Goal: Task Accomplishment & Management: Manage account settings

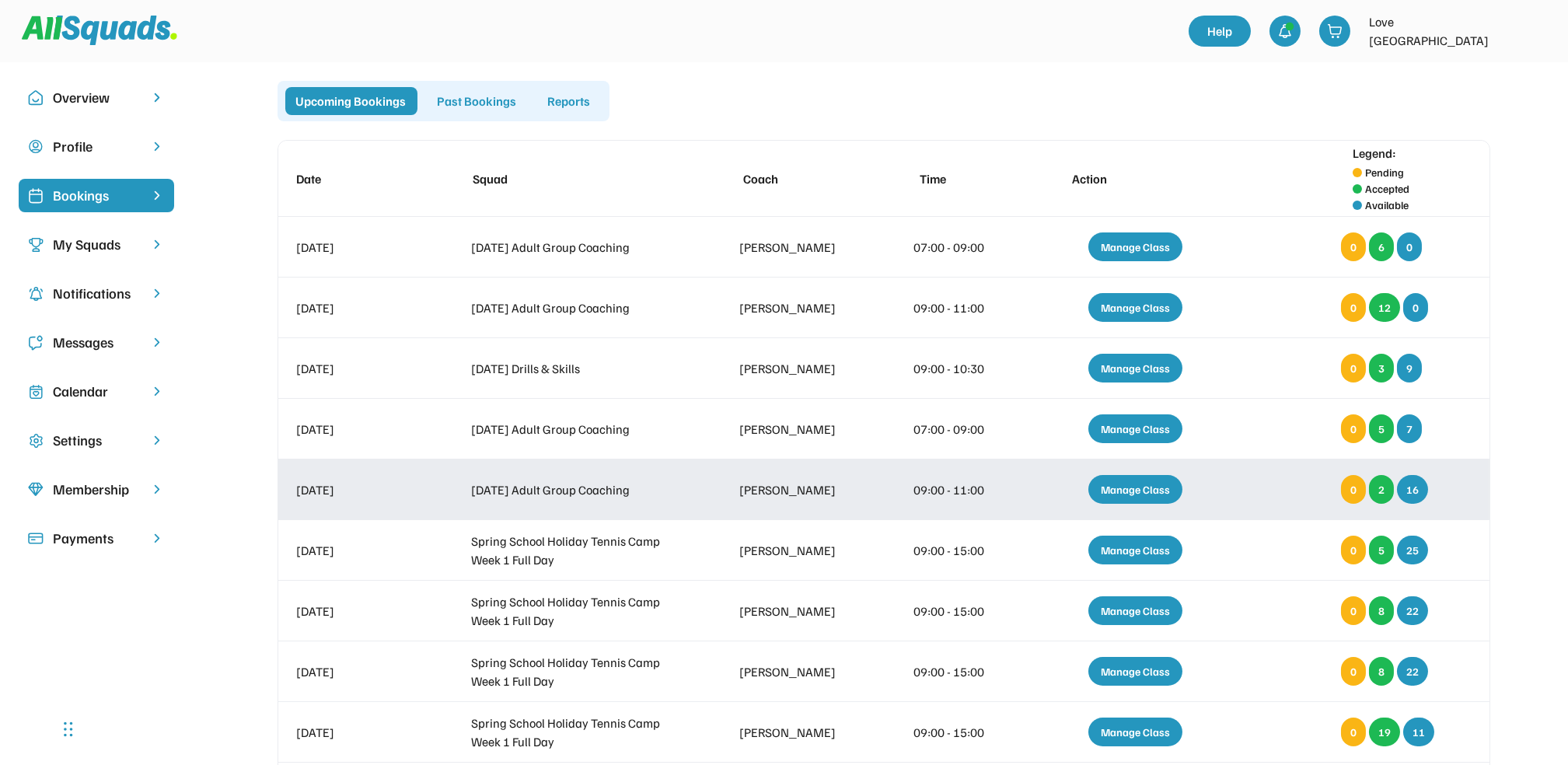
click at [1115, 489] on div "Manage Class" at bounding box center [1134, 490] width 94 height 29
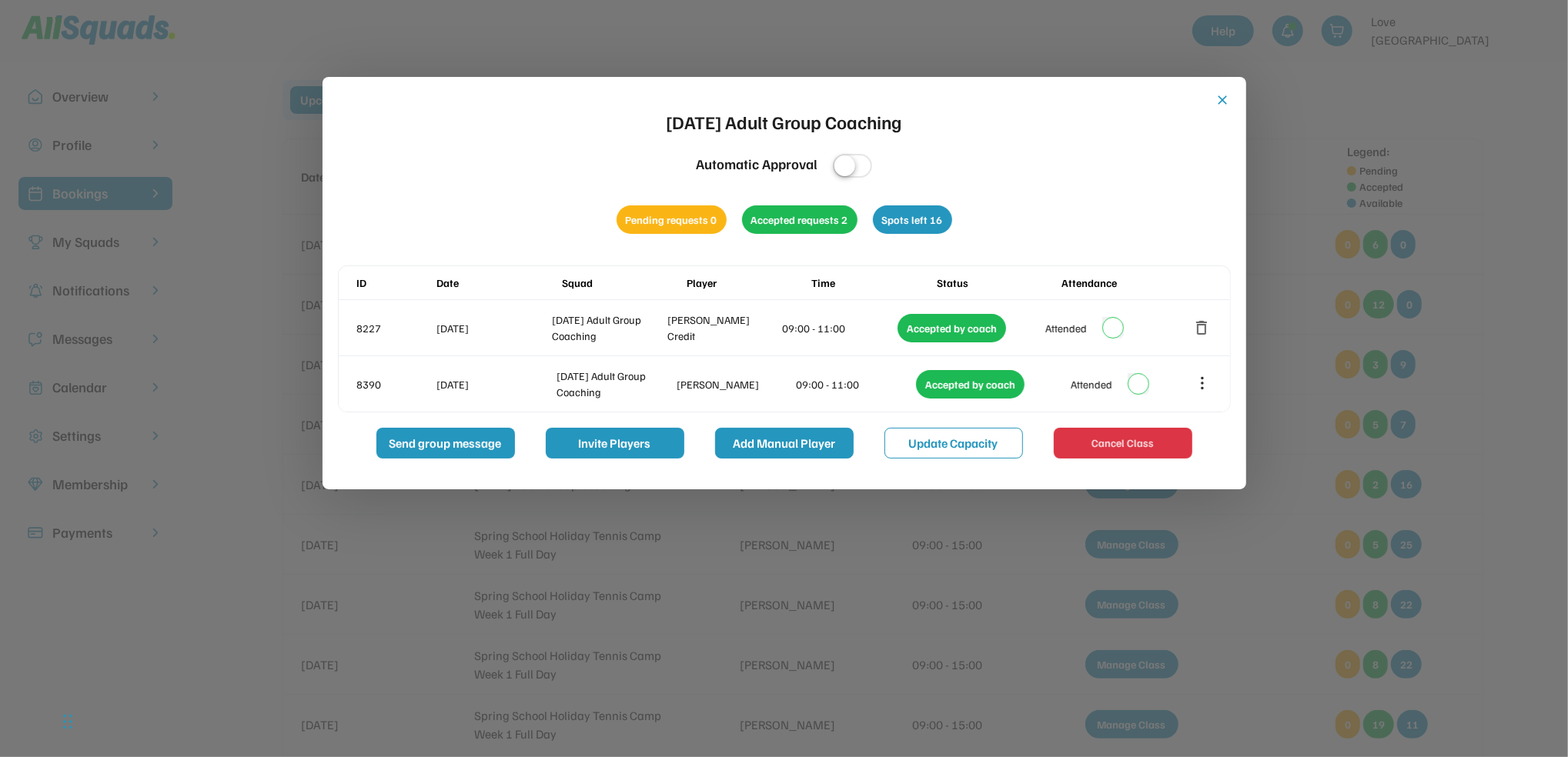
click at [795, 451] on button "Add Manual Player" at bounding box center [784, 443] width 139 height 31
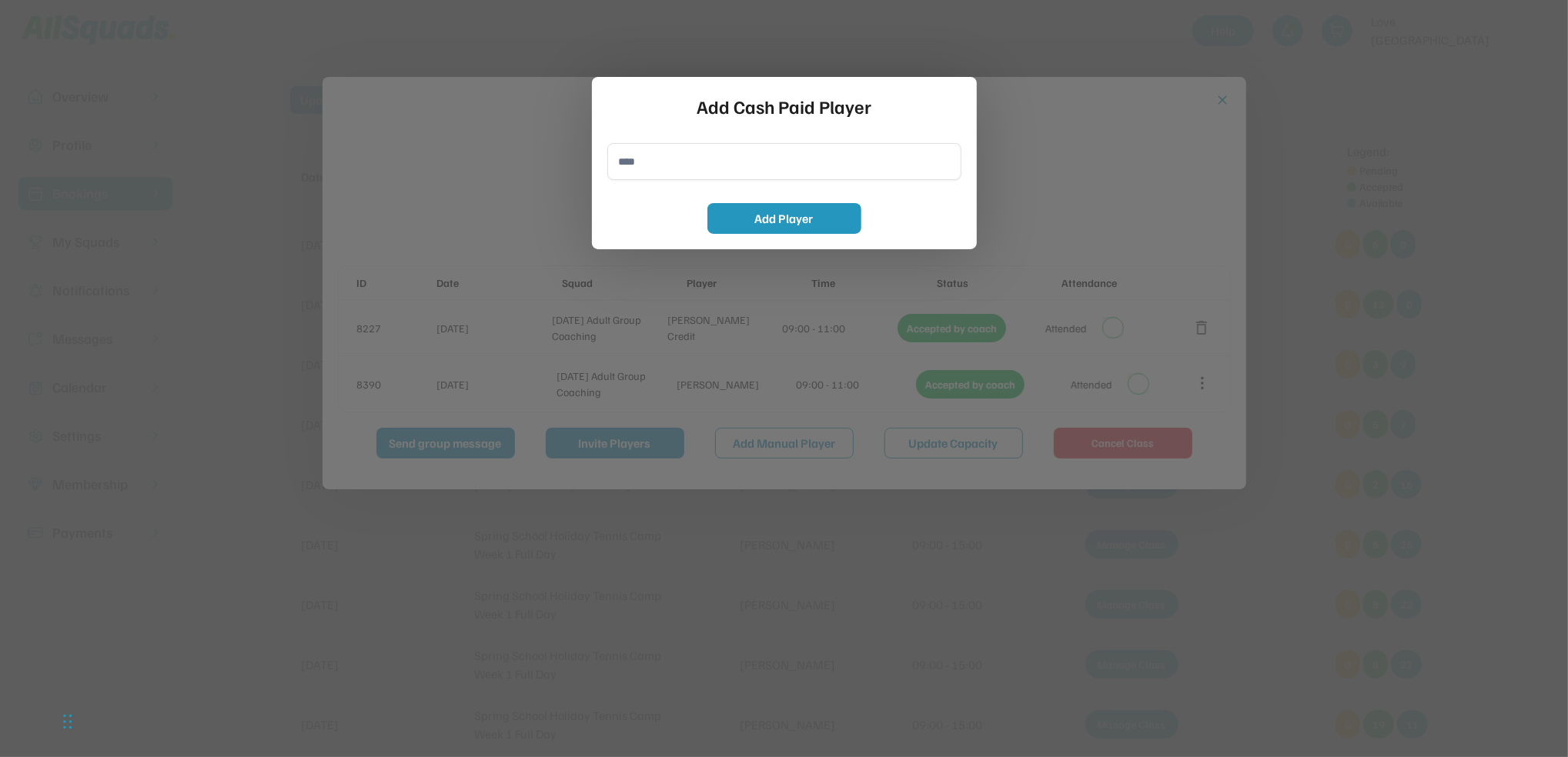
click at [719, 159] on input "input" at bounding box center [784, 161] width 354 height 37
type input "**********"
click at [740, 219] on button "Add Player" at bounding box center [784, 218] width 154 height 31
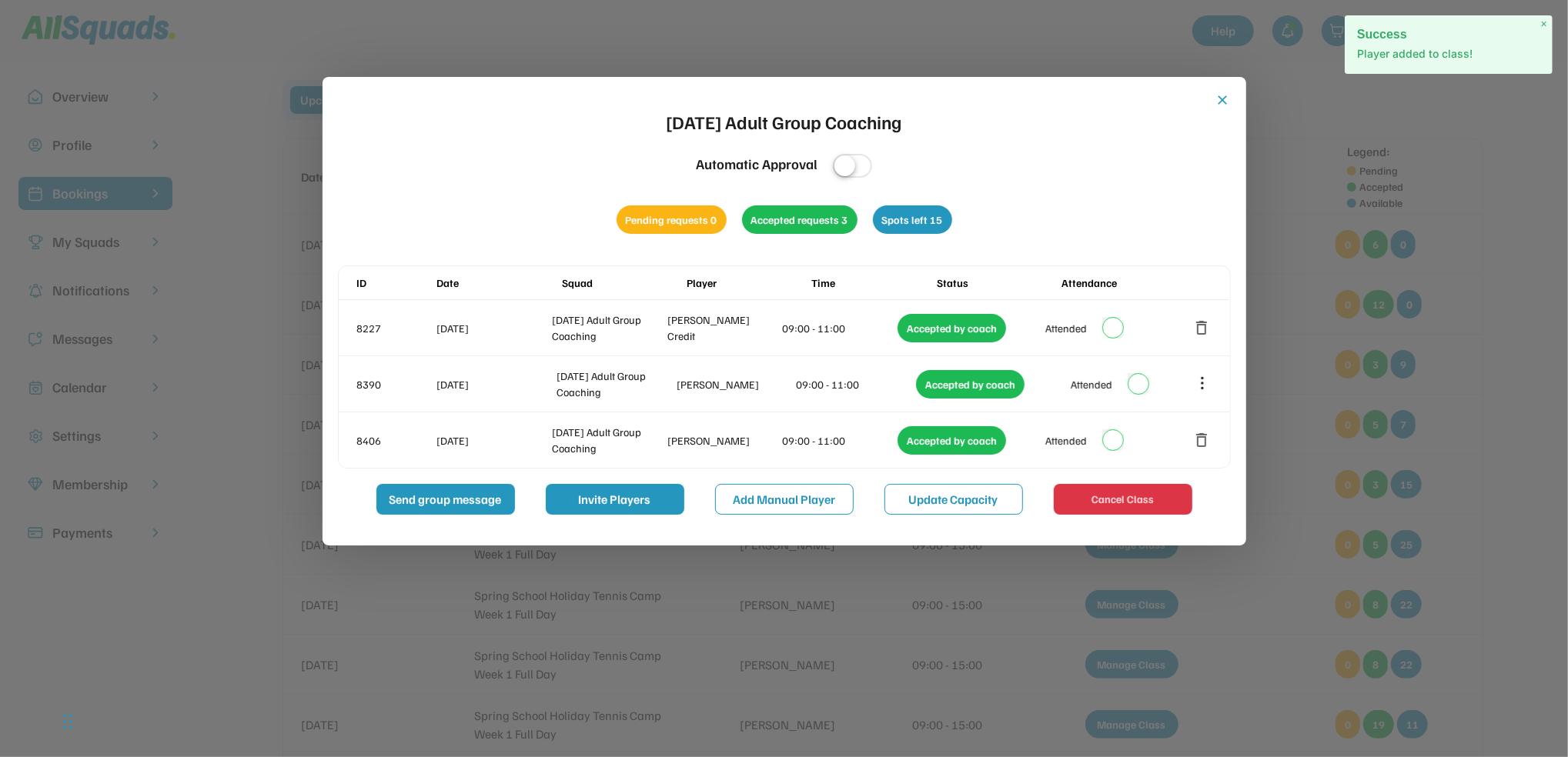
click at [755, 491] on button "Add Manual Player" at bounding box center [784, 499] width 139 height 31
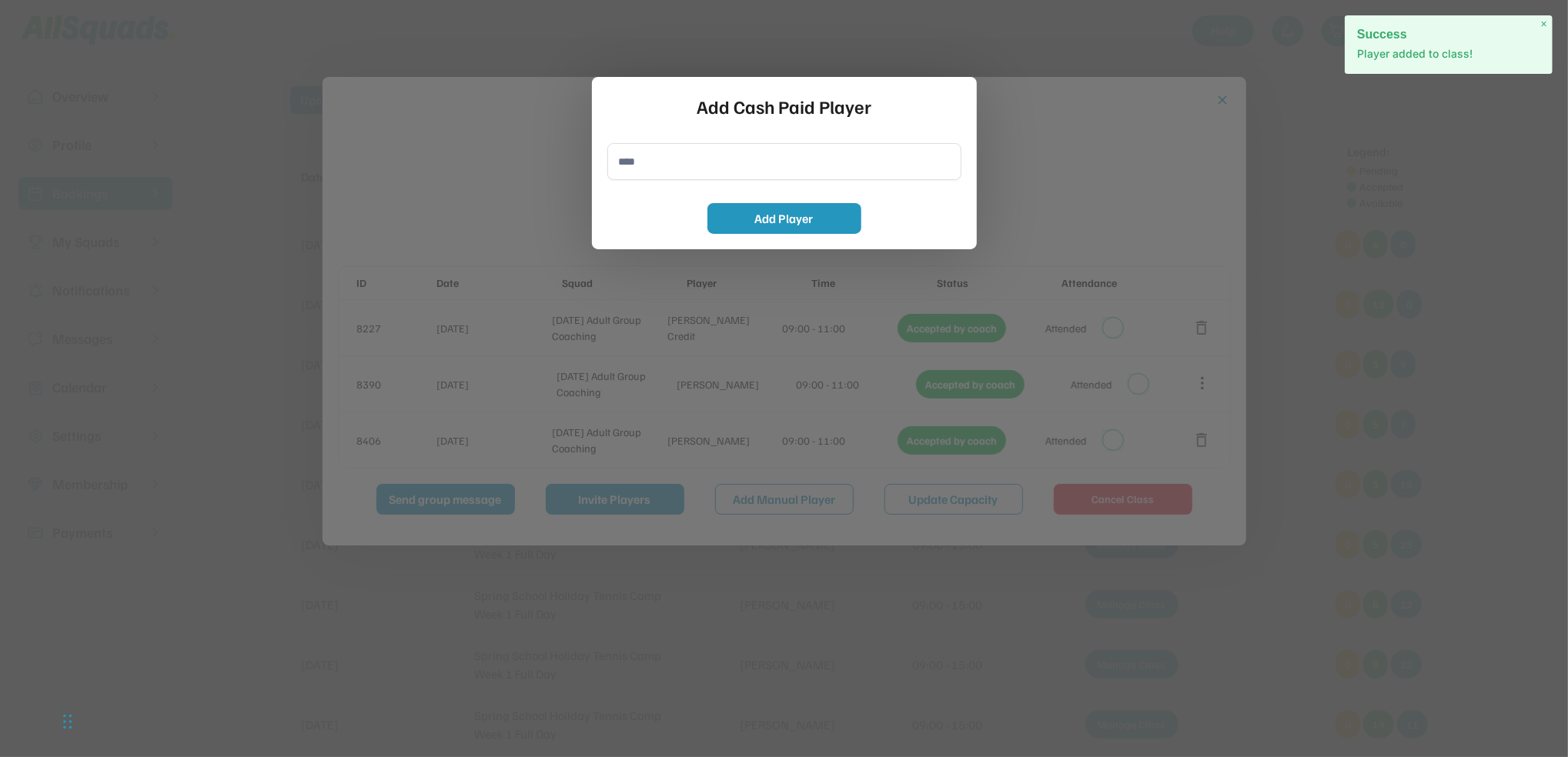
click at [688, 157] on input "input" at bounding box center [784, 161] width 354 height 37
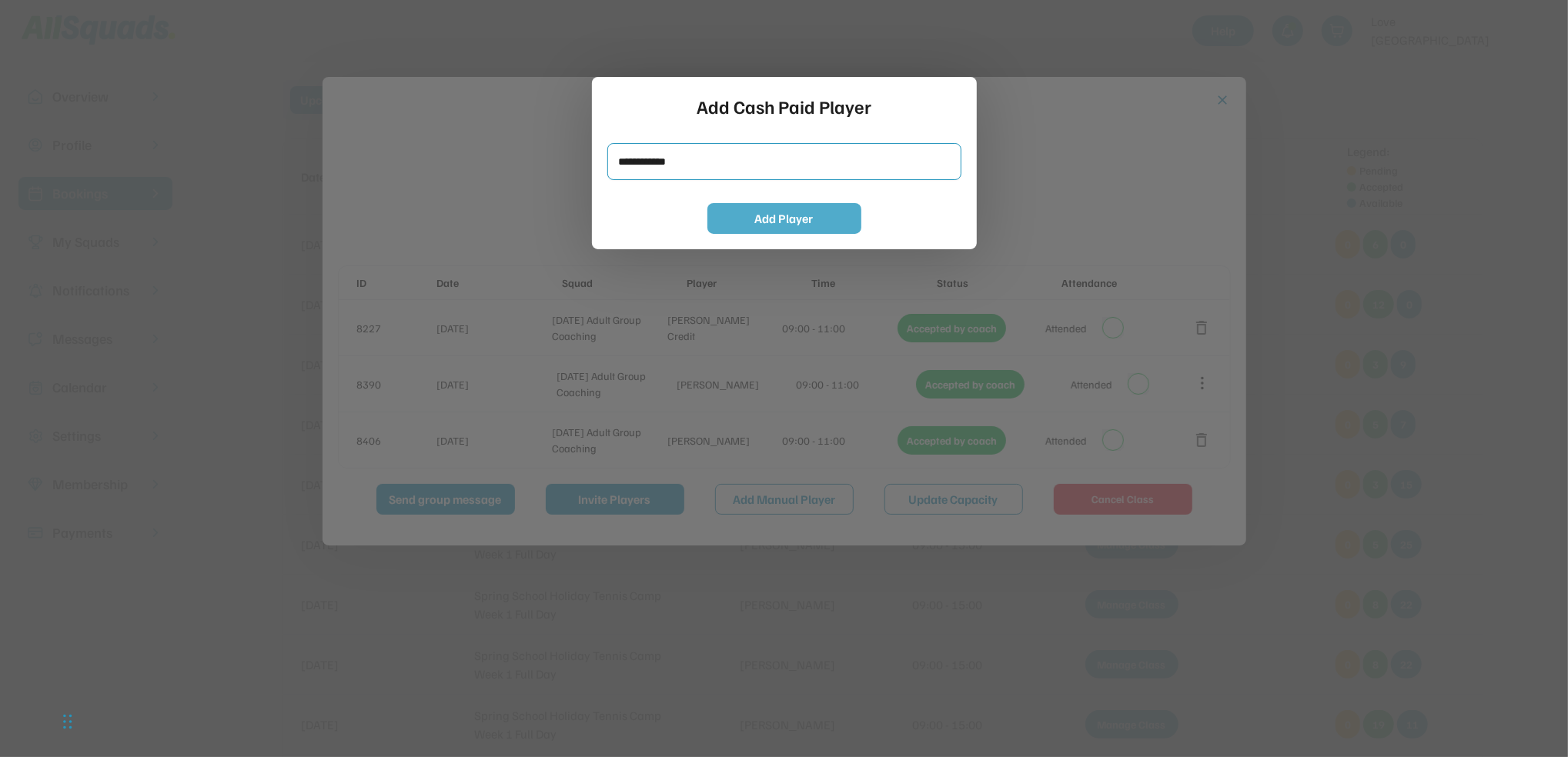
type input "**********"
click at [796, 228] on button "Add Player" at bounding box center [784, 218] width 154 height 31
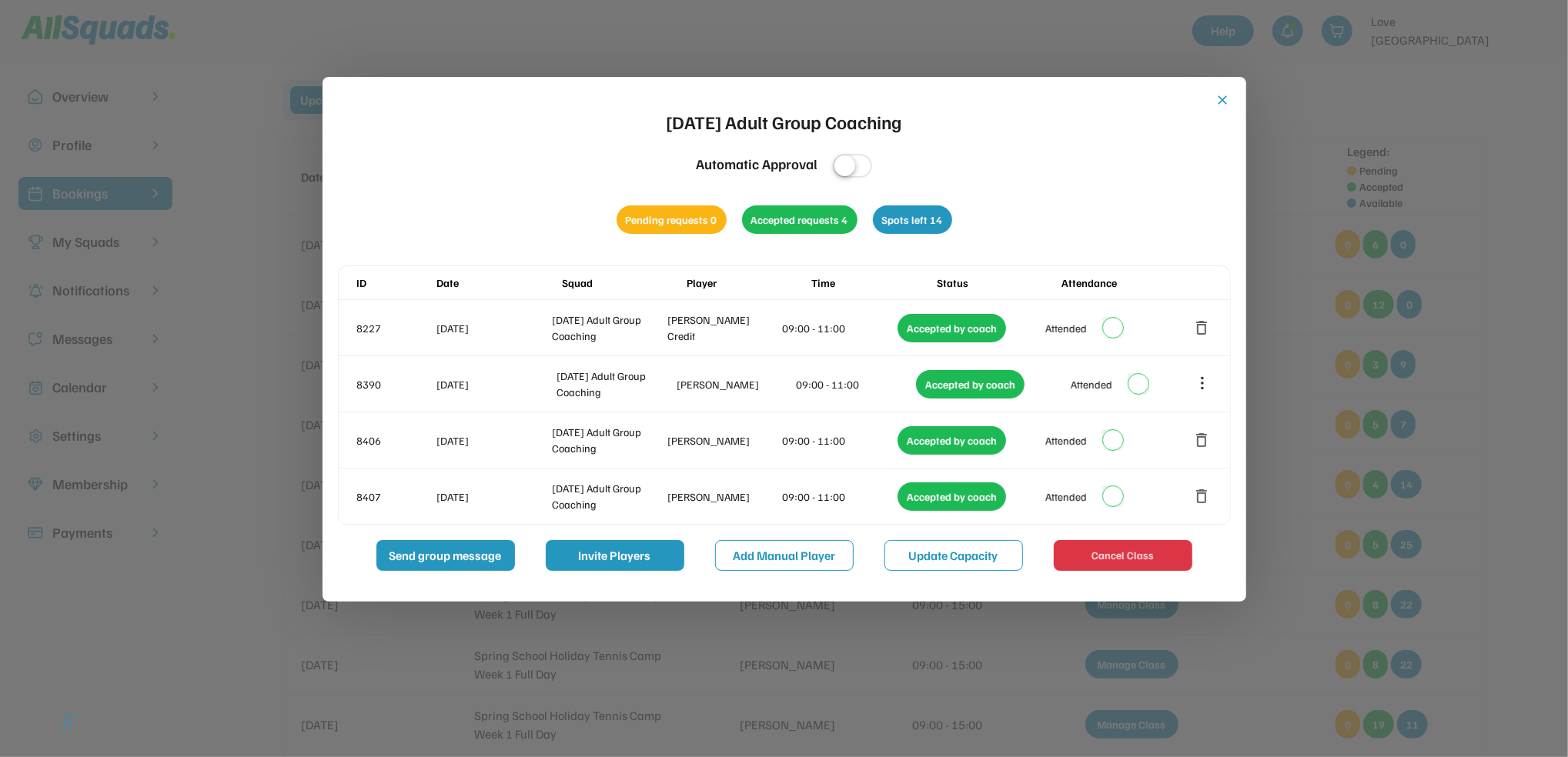
click at [1221, 96] on button "close" at bounding box center [1223, 100] width 15 height 15
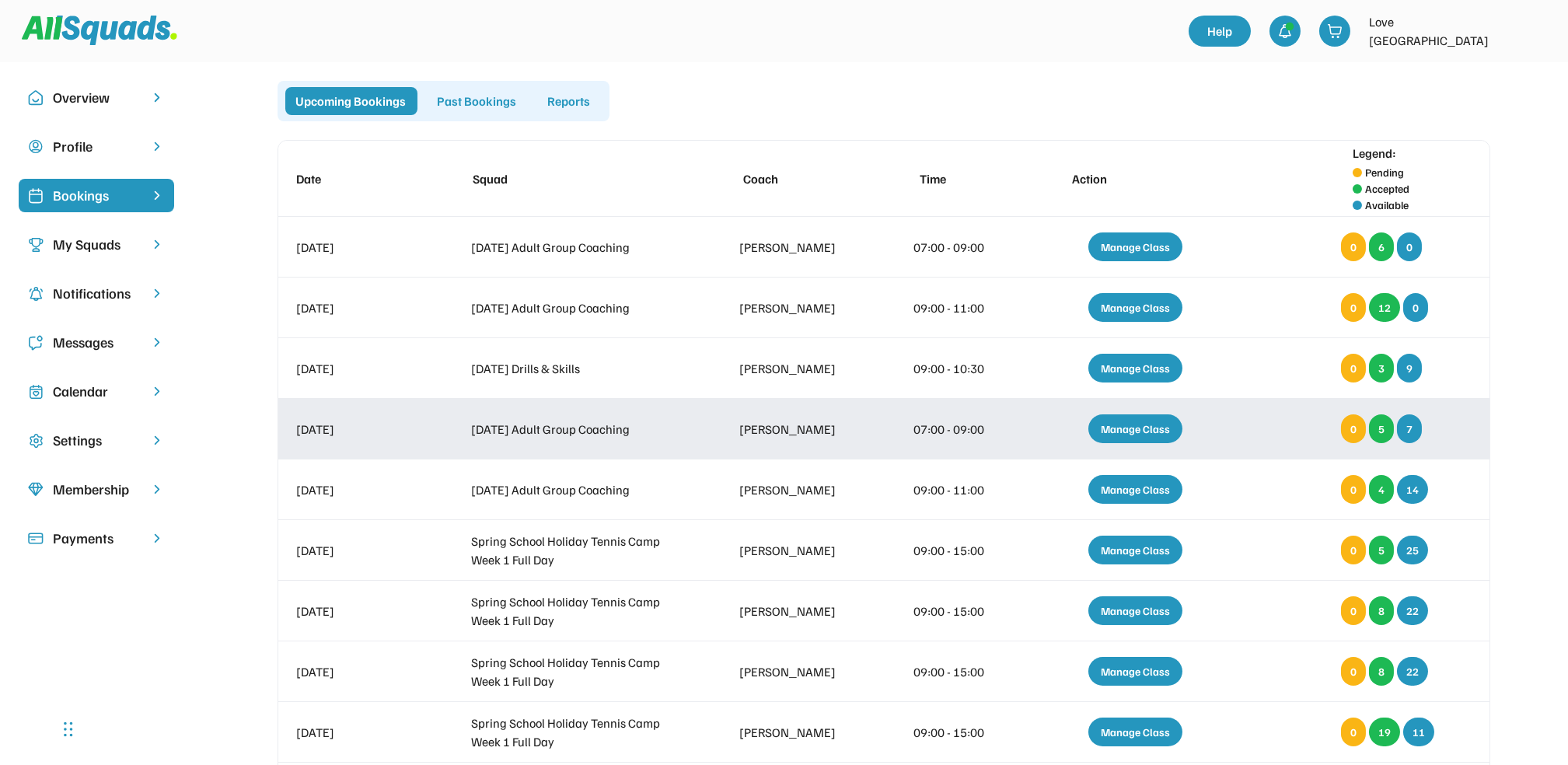
click at [1115, 431] on div "Manage Class" at bounding box center [1134, 429] width 94 height 29
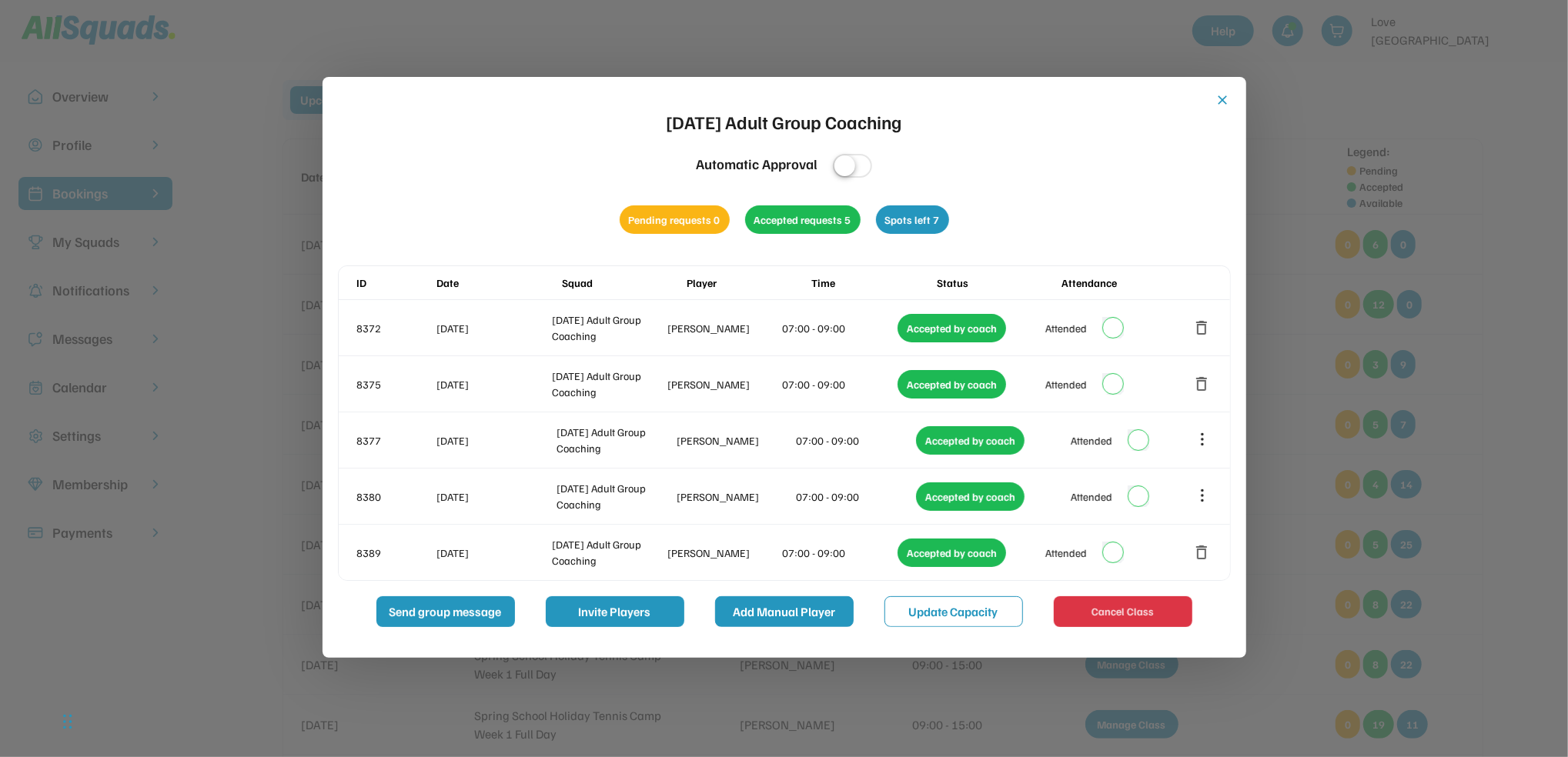
click at [792, 616] on button "Add Manual Player" at bounding box center [784, 611] width 139 height 31
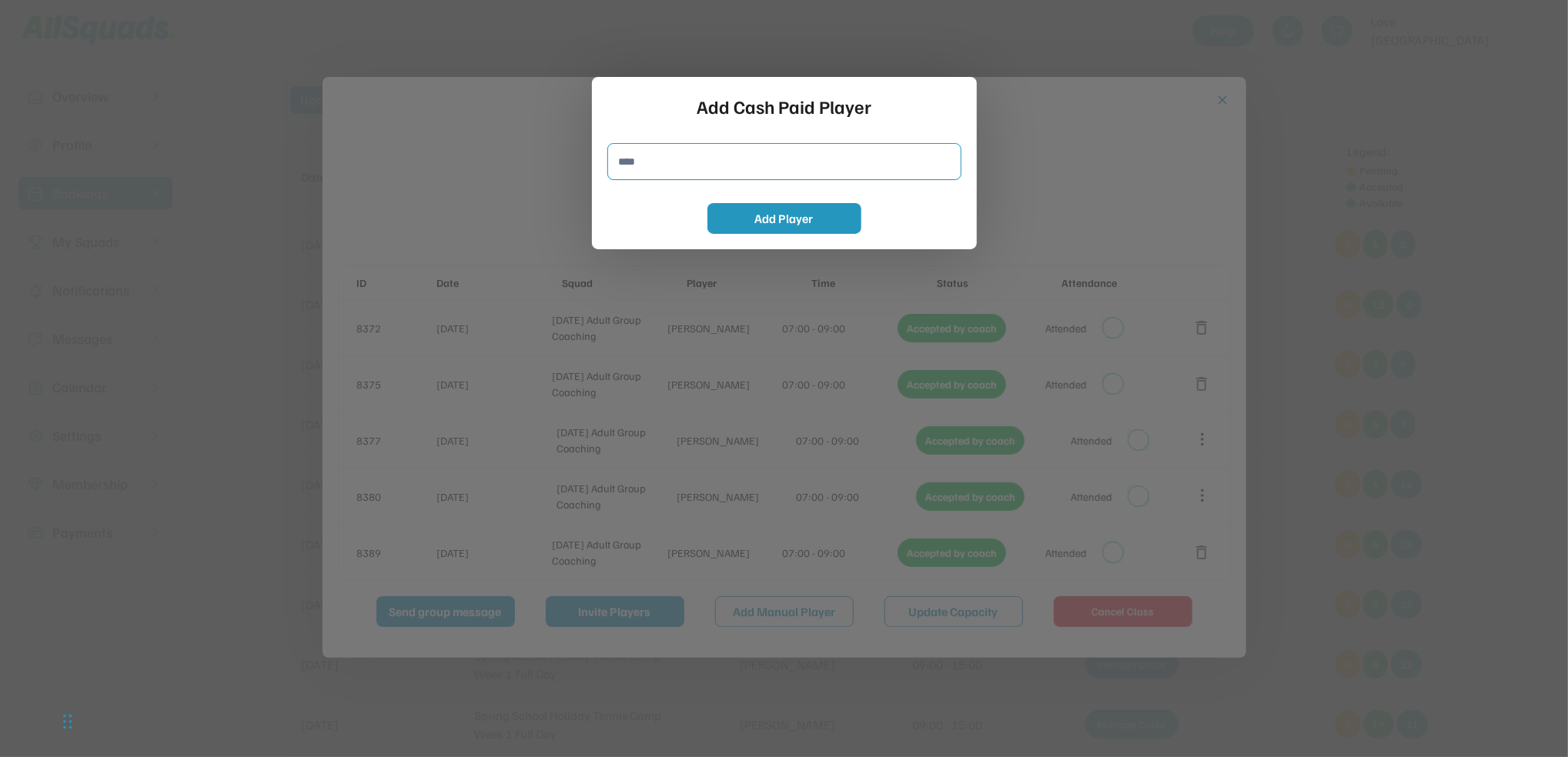
click at [651, 154] on input "input" at bounding box center [784, 161] width 354 height 37
type input "**********"
click at [781, 224] on button "Add Player" at bounding box center [784, 218] width 154 height 31
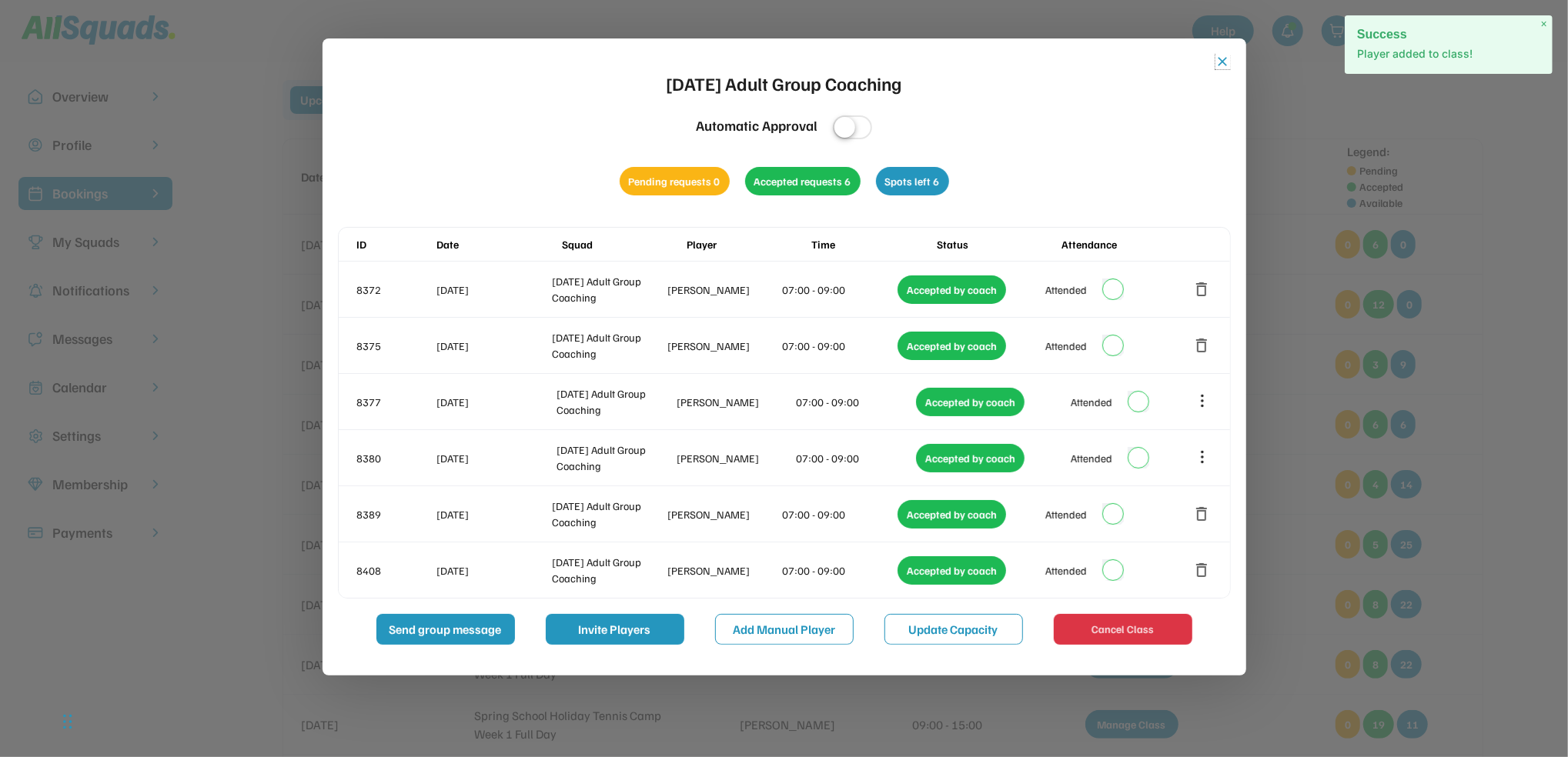
click at [1221, 65] on button "close" at bounding box center [1223, 61] width 15 height 15
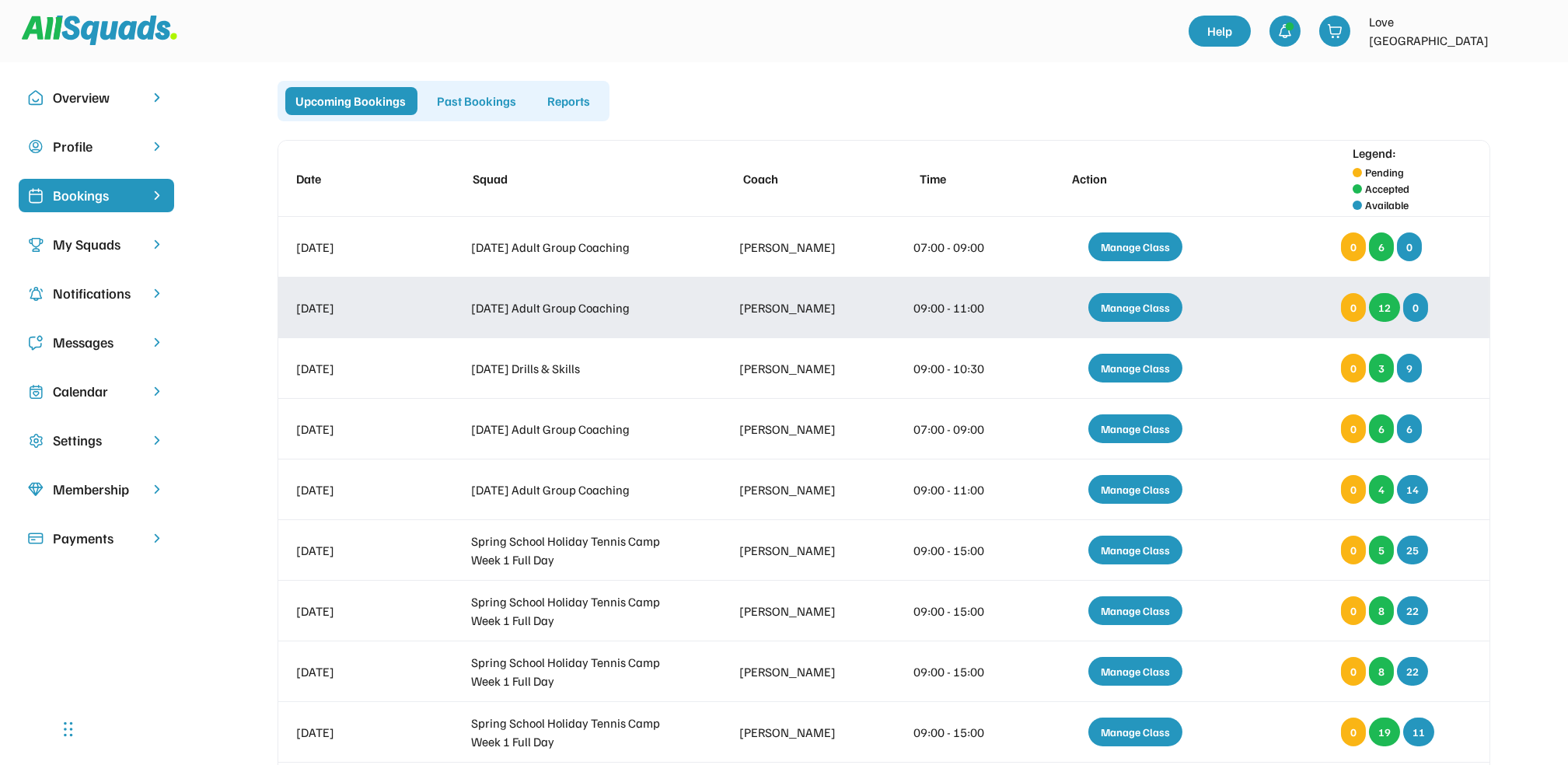
click at [1146, 312] on div "Manage Class" at bounding box center [1134, 308] width 94 height 29
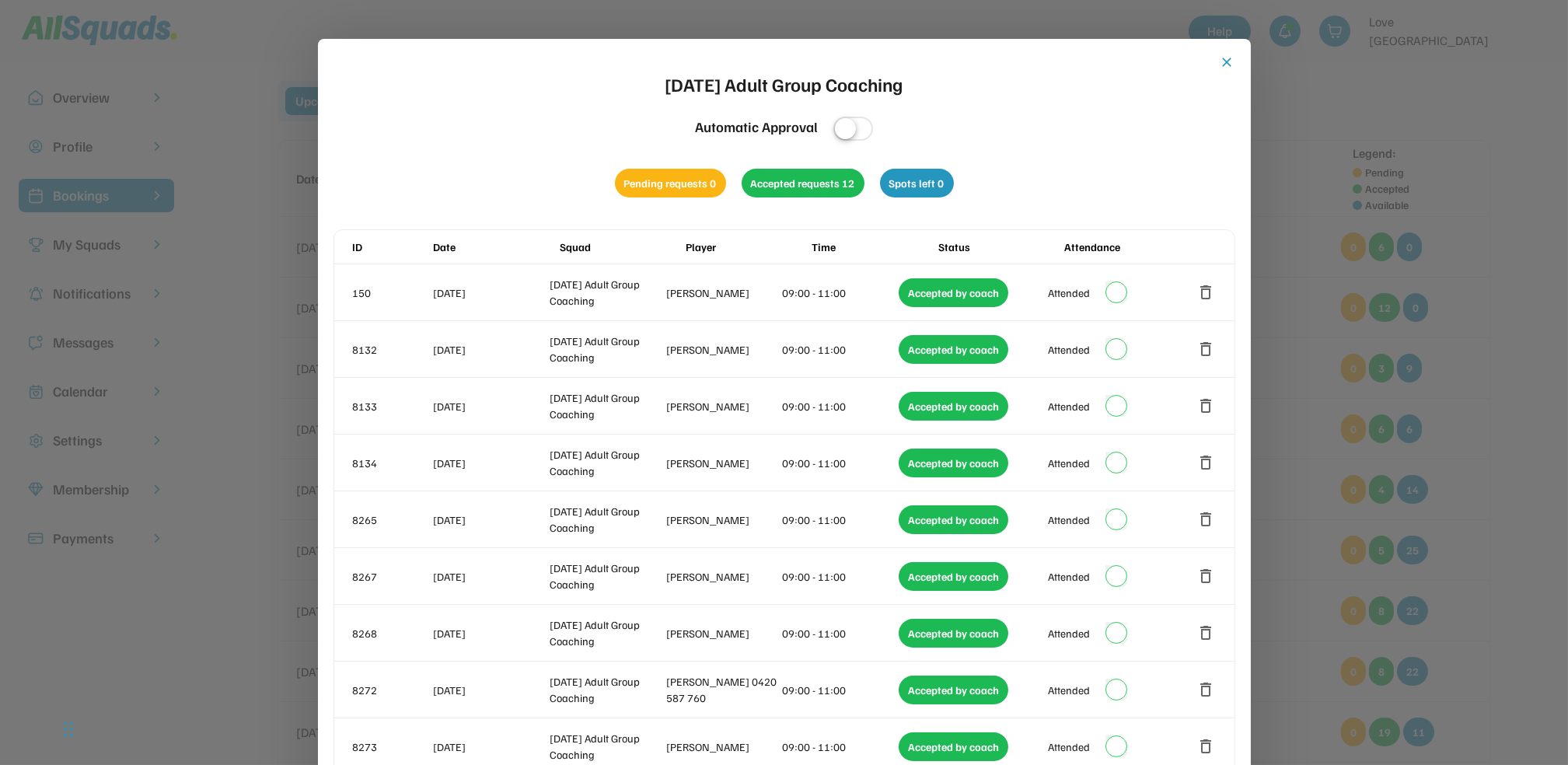
click at [1232, 61] on button "close" at bounding box center [1227, 62] width 15 height 15
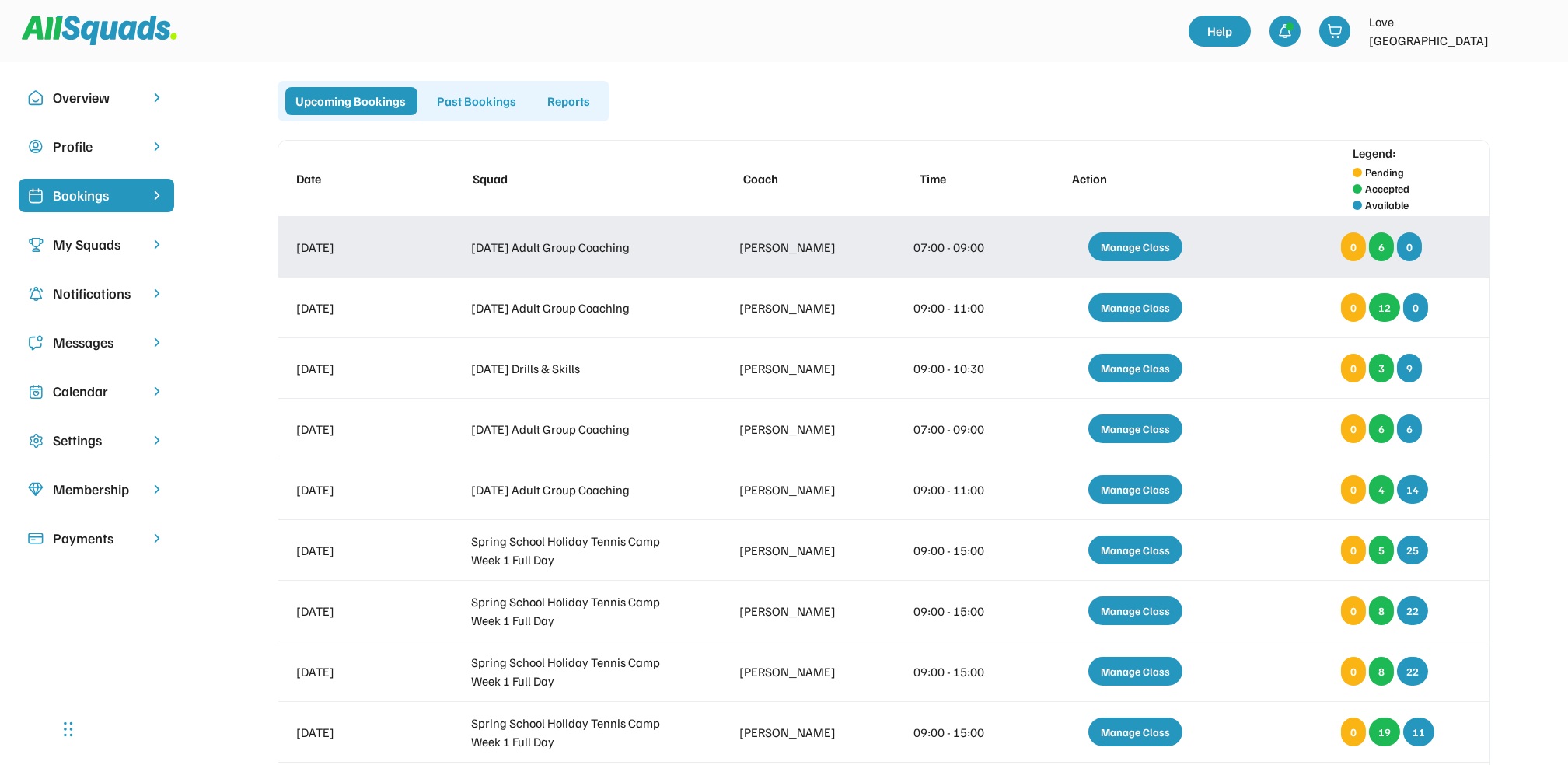
click at [1158, 255] on div "Manage Class" at bounding box center [1134, 247] width 94 height 29
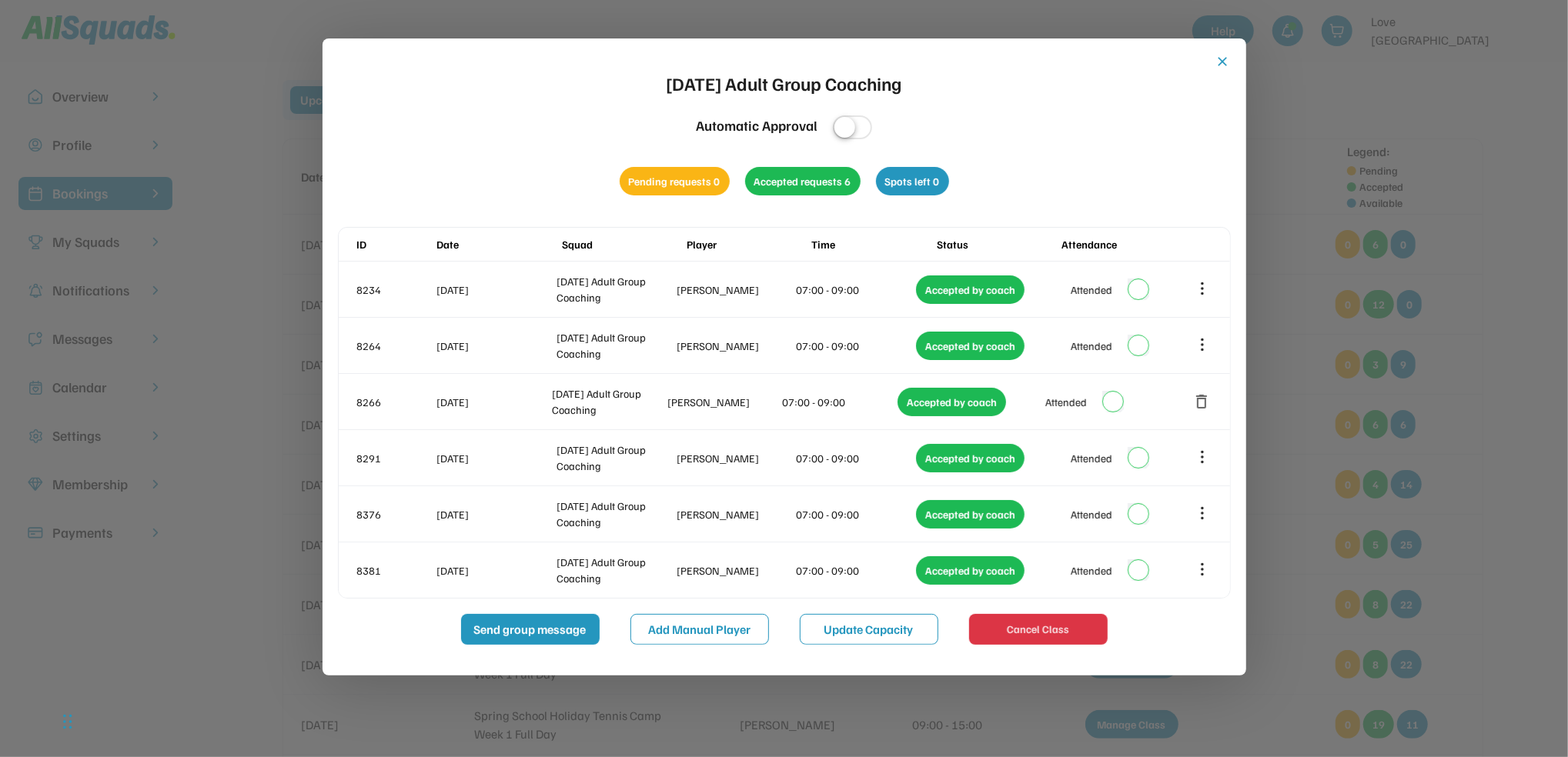
click at [1219, 65] on button "close" at bounding box center [1223, 61] width 15 height 15
